Goal: Information Seeking & Learning: Understand process/instructions

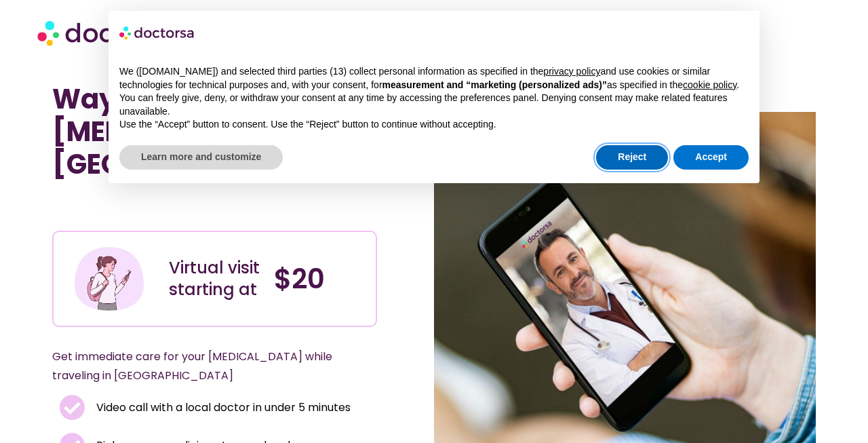
click at [644, 170] on button "Reject" at bounding box center [632, 157] width 72 height 24
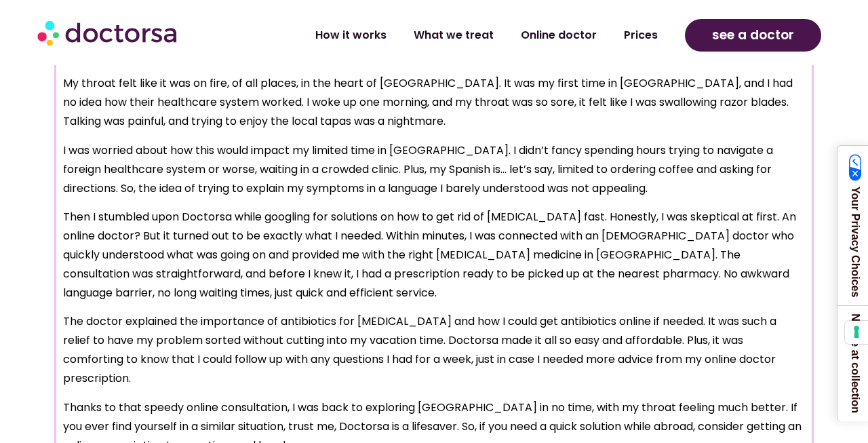
scroll to position [1118, 0]
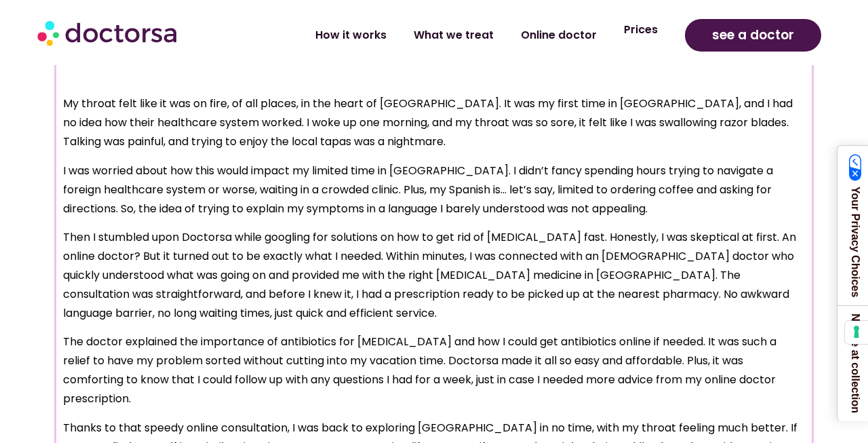
click at [644, 31] on link "Prices" at bounding box center [640, 29] width 61 height 31
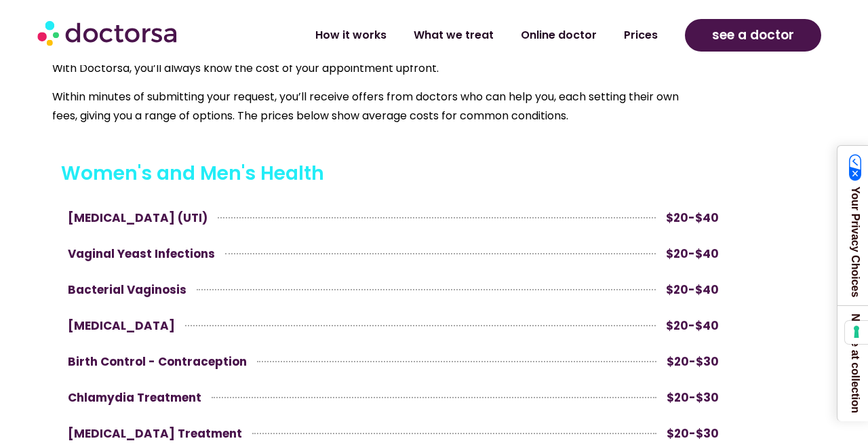
scroll to position [577, 0]
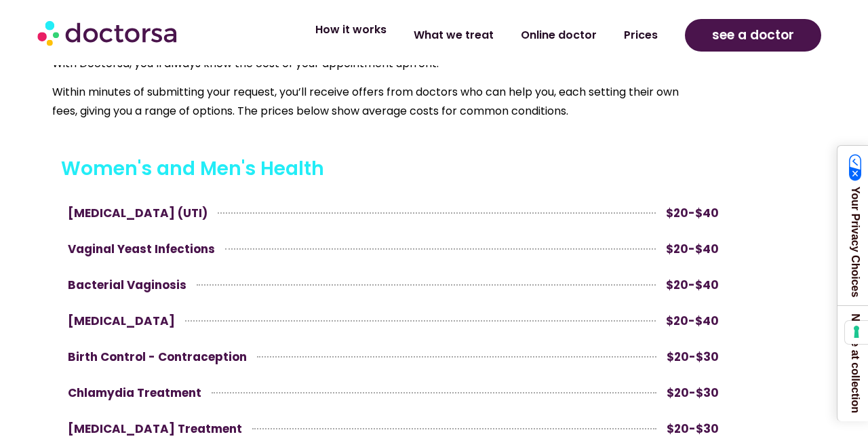
click at [376, 33] on link "How it works" at bounding box center [351, 29] width 98 height 31
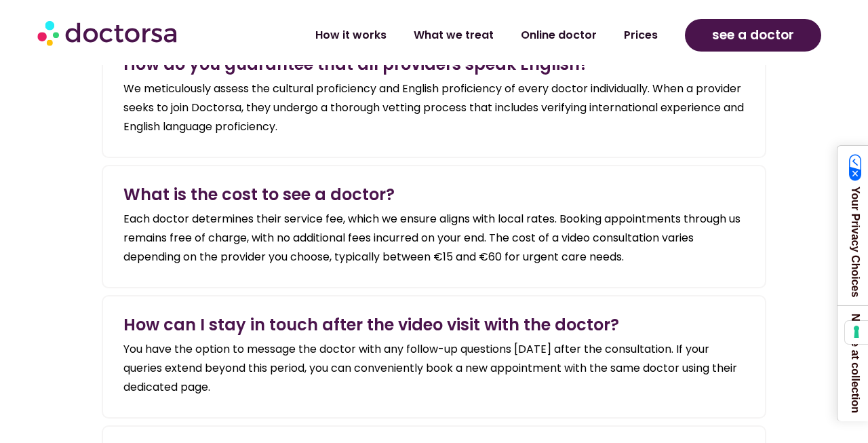
scroll to position [1866, 0]
